Goal: Information Seeking & Learning: Learn about a topic

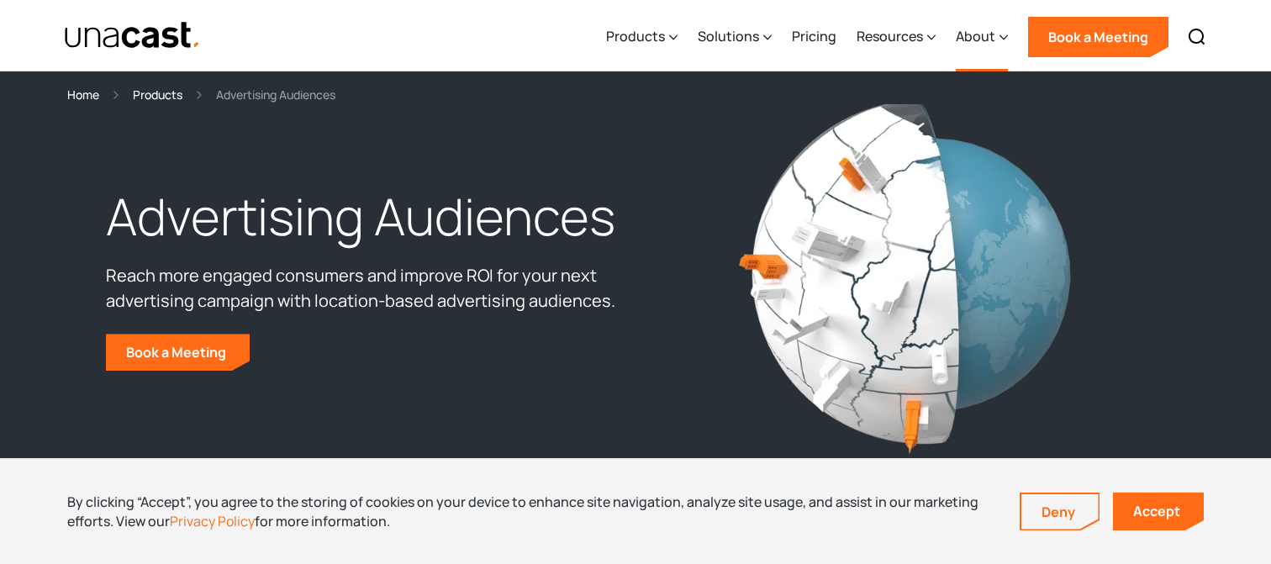
click at [971, 35] on div "About" at bounding box center [976, 36] width 40 height 20
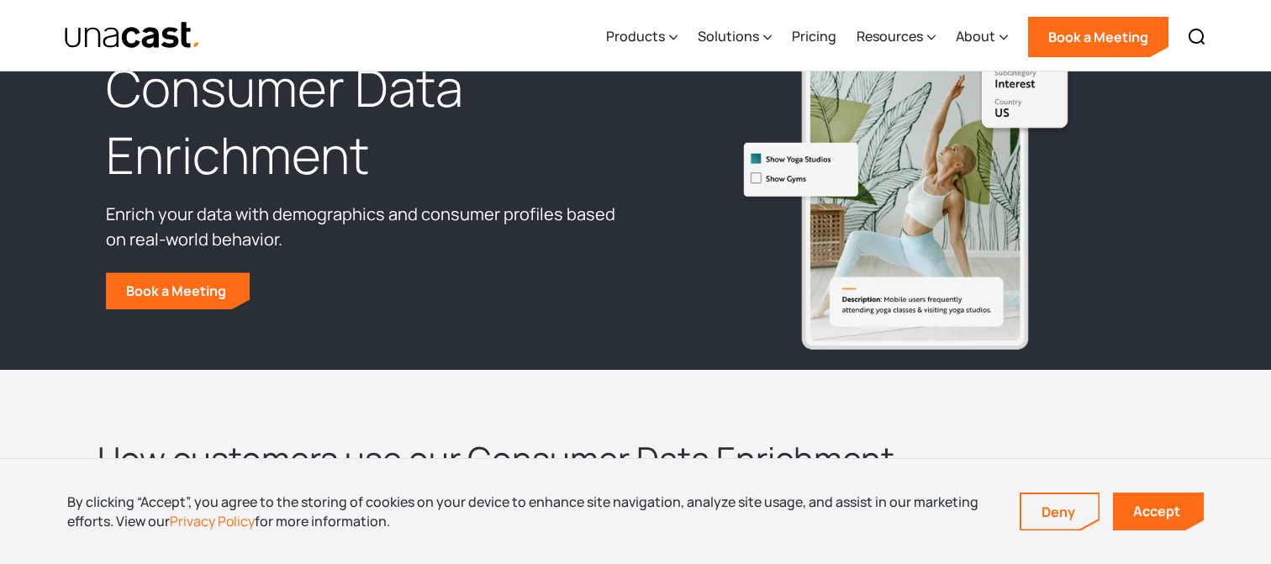
scroll to position [84, 0]
